Goal: Find specific page/section: Find specific page/section

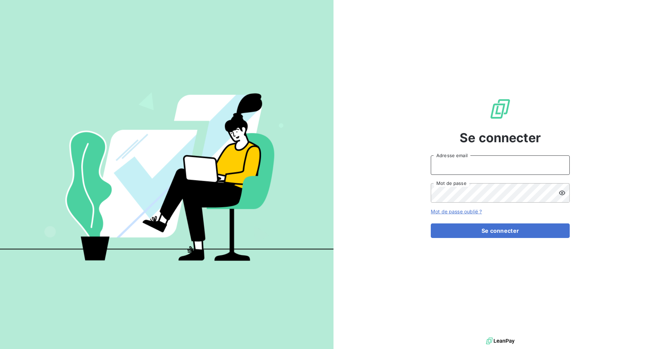
click at [463, 165] on input "Adresse email" at bounding box center [500, 165] width 139 height 19
type input "[EMAIL_ADDRESS][DOMAIN_NAME]"
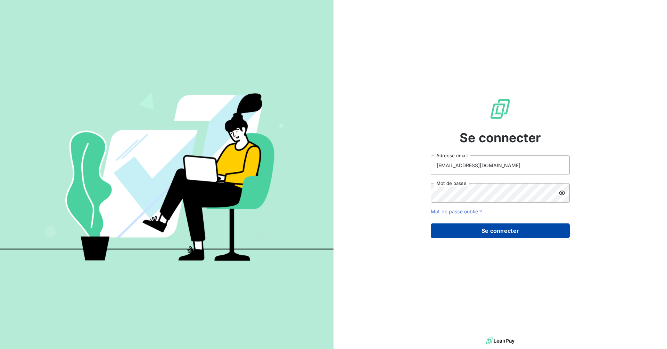
click at [508, 234] on button "Se connecter" at bounding box center [500, 231] width 139 height 15
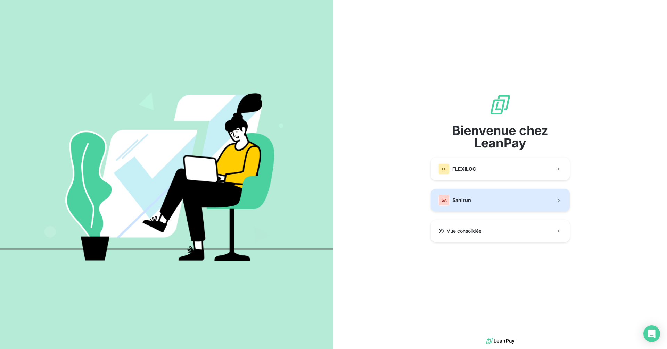
click at [478, 194] on button "SA Sanirun" at bounding box center [500, 200] width 139 height 23
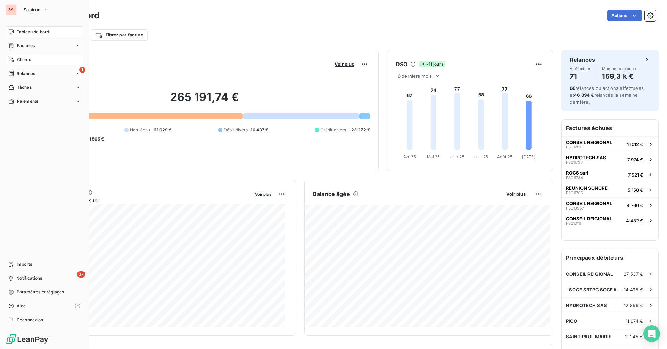
click at [28, 61] on span "Clients" at bounding box center [24, 60] width 14 height 6
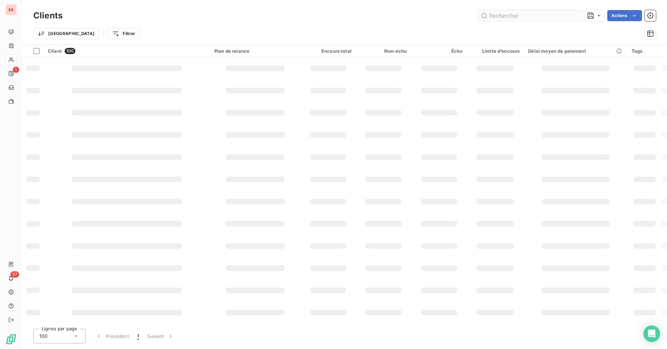
click at [512, 13] on input "text" at bounding box center [530, 15] width 104 height 11
click at [512, 14] on input "text" at bounding box center [530, 15] width 104 height 11
type input "BETCR"
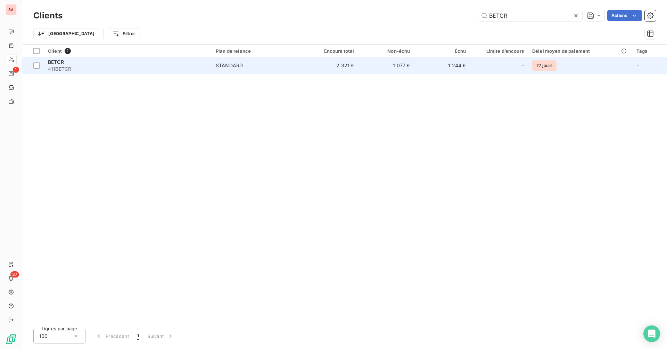
click at [226, 65] on div "STANDARD" at bounding box center [229, 65] width 27 height 7
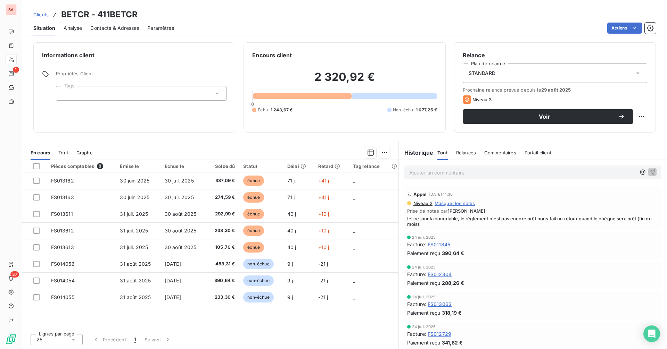
click at [506, 237] on div "24 juil. 2025" at bounding box center [532, 237] width 251 height 4
click at [110, 26] on span "Contacts & Adresses" at bounding box center [114, 28] width 49 height 7
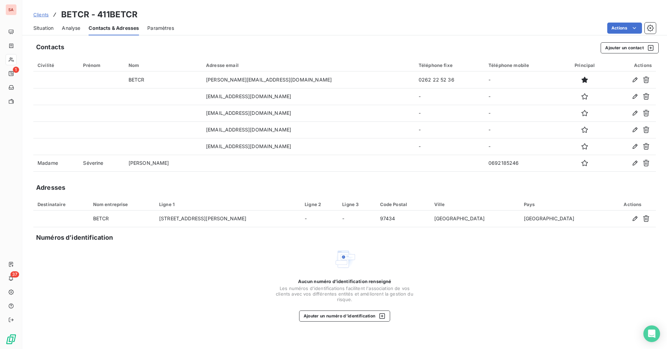
click at [46, 29] on span "Situation" at bounding box center [43, 28] width 20 height 7
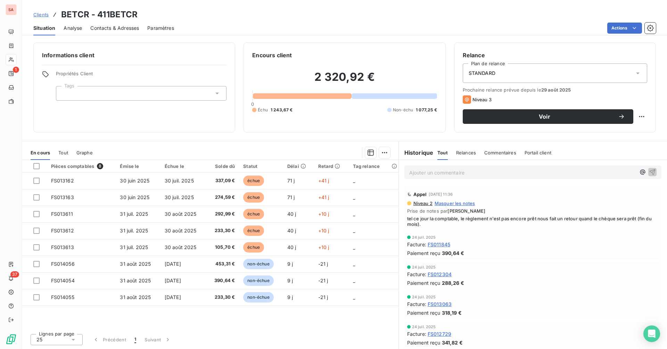
click at [106, 25] on span "Contacts & Adresses" at bounding box center [114, 28] width 49 height 7
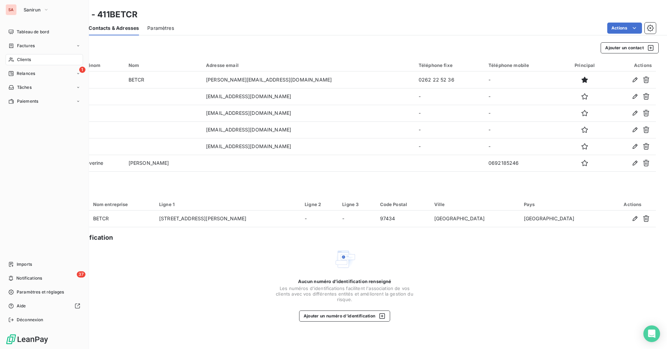
click at [34, 60] on div "Clients" at bounding box center [44, 59] width 77 height 11
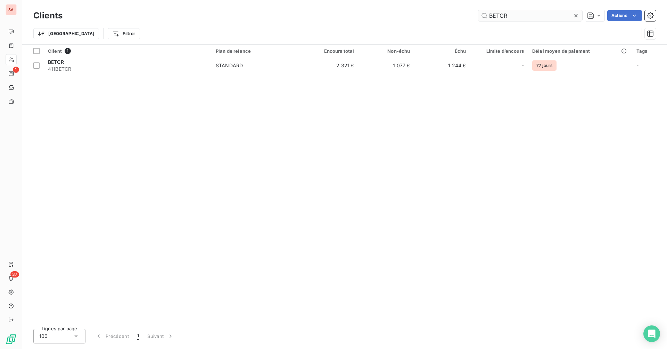
click at [520, 18] on input "BETCR" at bounding box center [530, 15] width 104 height 11
drag, startPoint x: 515, startPoint y: 16, endPoint x: 469, endPoint y: 19, distance: 46.3
click at [469, 19] on div "BETCR Actions" at bounding box center [363, 15] width 585 height 11
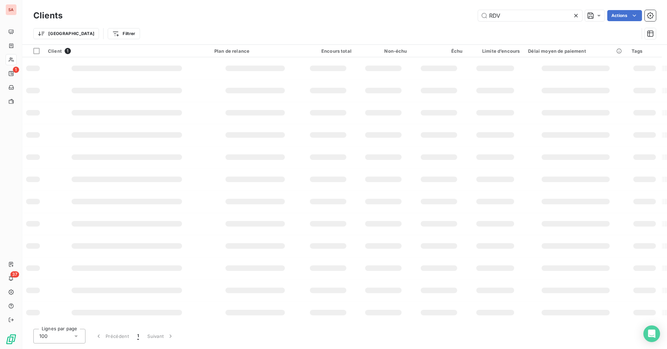
type input "RDV"
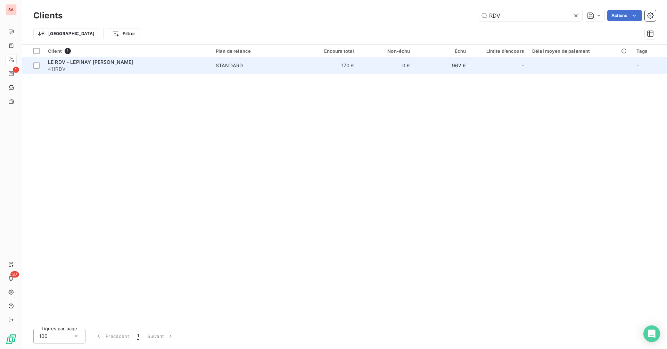
click at [88, 64] on span "LE RDV - LEPINAY [PERSON_NAME]" at bounding box center [90, 62] width 85 height 6
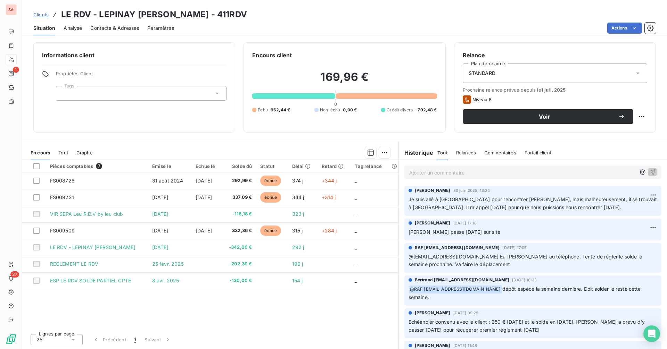
click at [111, 27] on span "Contacts & Adresses" at bounding box center [114, 28] width 49 height 7
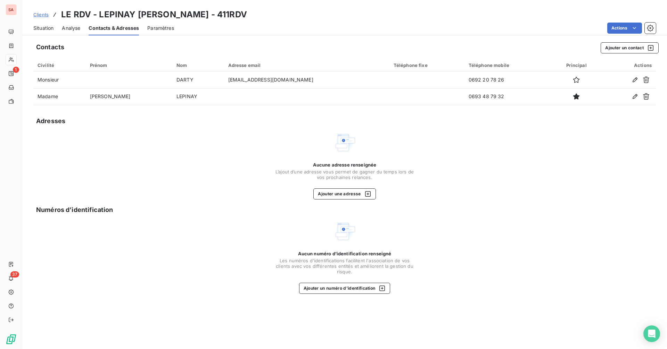
click at [44, 27] on span "Situation" at bounding box center [43, 28] width 20 height 7
